Goal: Check status: Check status

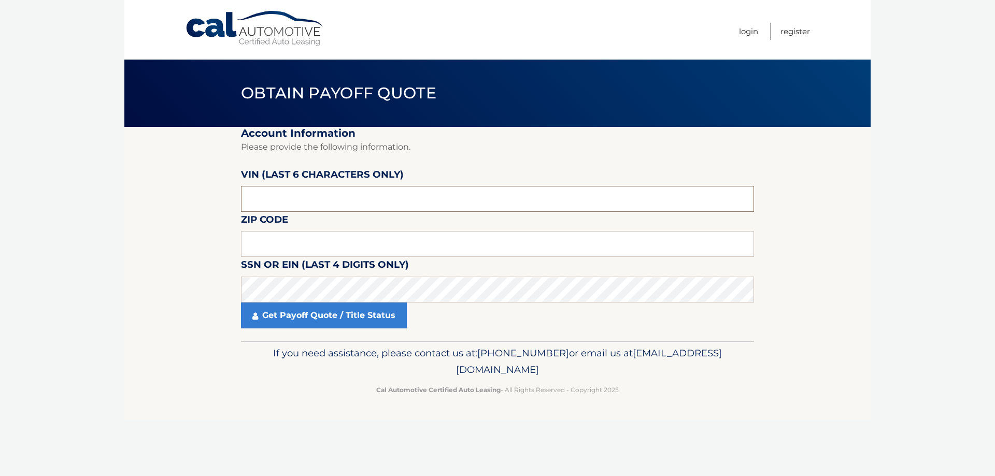
click at [273, 199] on input "text" at bounding box center [497, 199] width 513 height 26
click at [336, 259] on label "SSN or EIN (last 4 digits only)" at bounding box center [325, 266] width 168 height 19
click at [336, 252] on input "text" at bounding box center [497, 244] width 513 height 26
type input "02360"
click at [335, 320] on link "Get Payoff Quote / Title Status" at bounding box center [324, 316] width 166 height 26
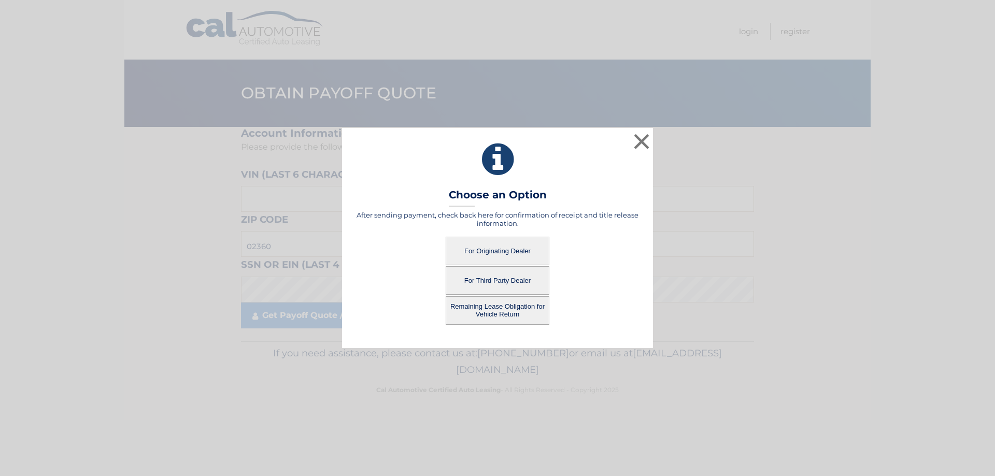
click at [510, 304] on button "Remaining Lease Obligation for Vehicle Return" at bounding box center [498, 311] width 104 height 29
click at [492, 309] on button "Remaining Lease Obligation for Vehicle Return" at bounding box center [498, 311] width 104 height 29
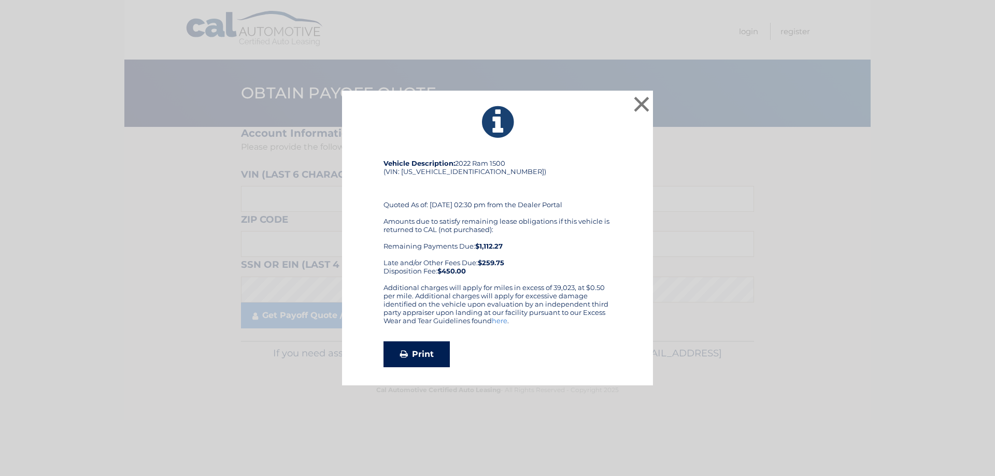
click at [423, 359] on link "Print" at bounding box center [417, 355] width 66 height 26
